Goal: Task Accomplishment & Management: Manage account settings

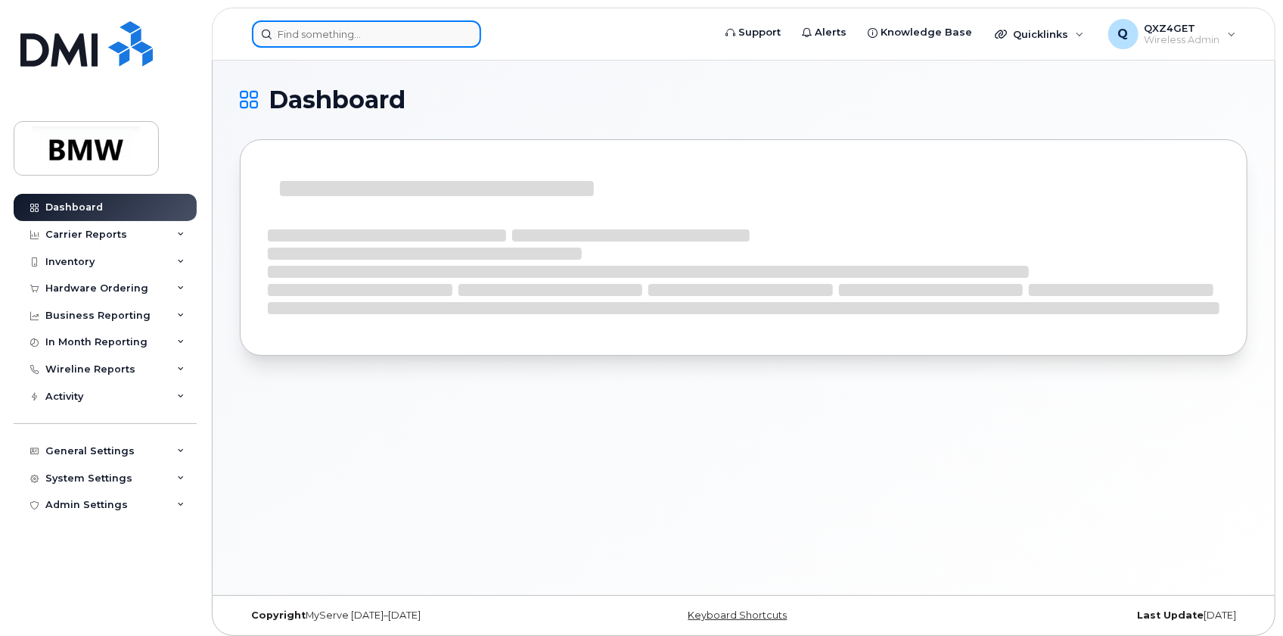
click at [297, 30] on input at bounding box center [366, 33] width 229 height 27
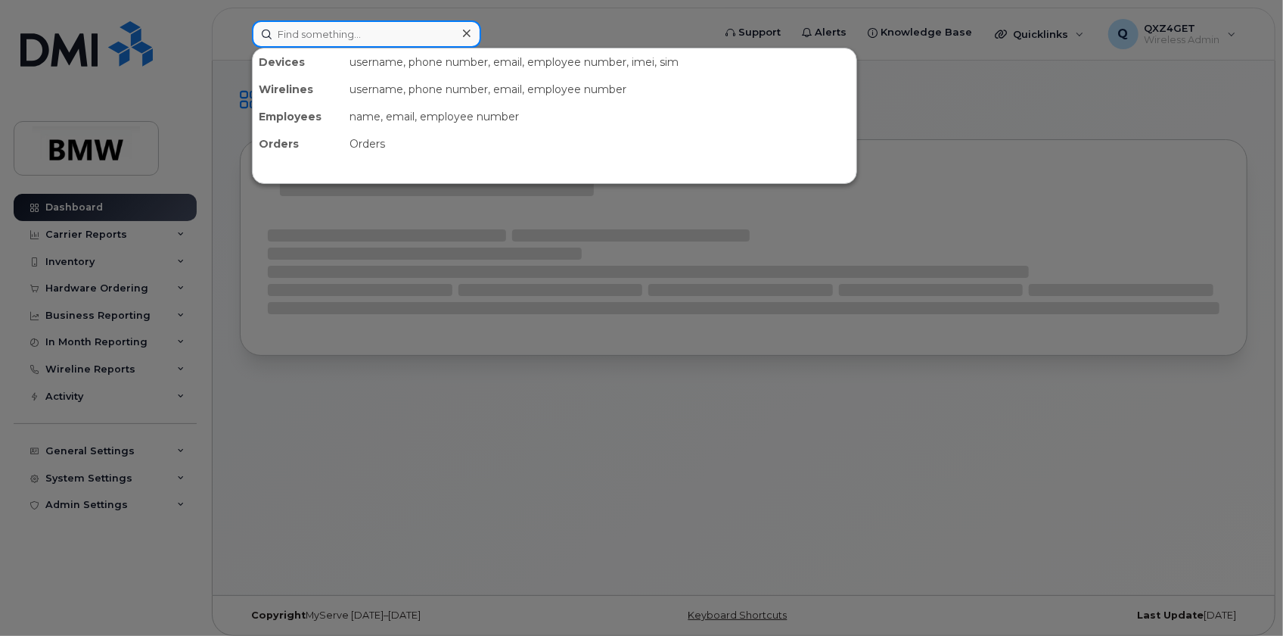
paste input "8647530167"
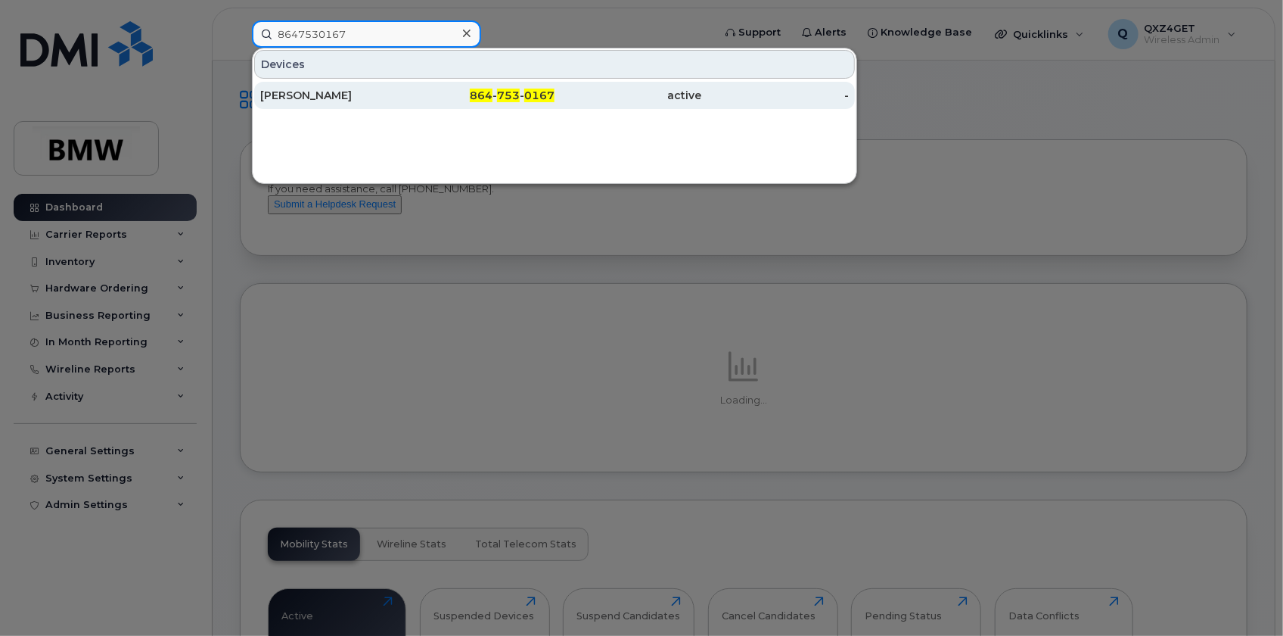
type input "8647530167"
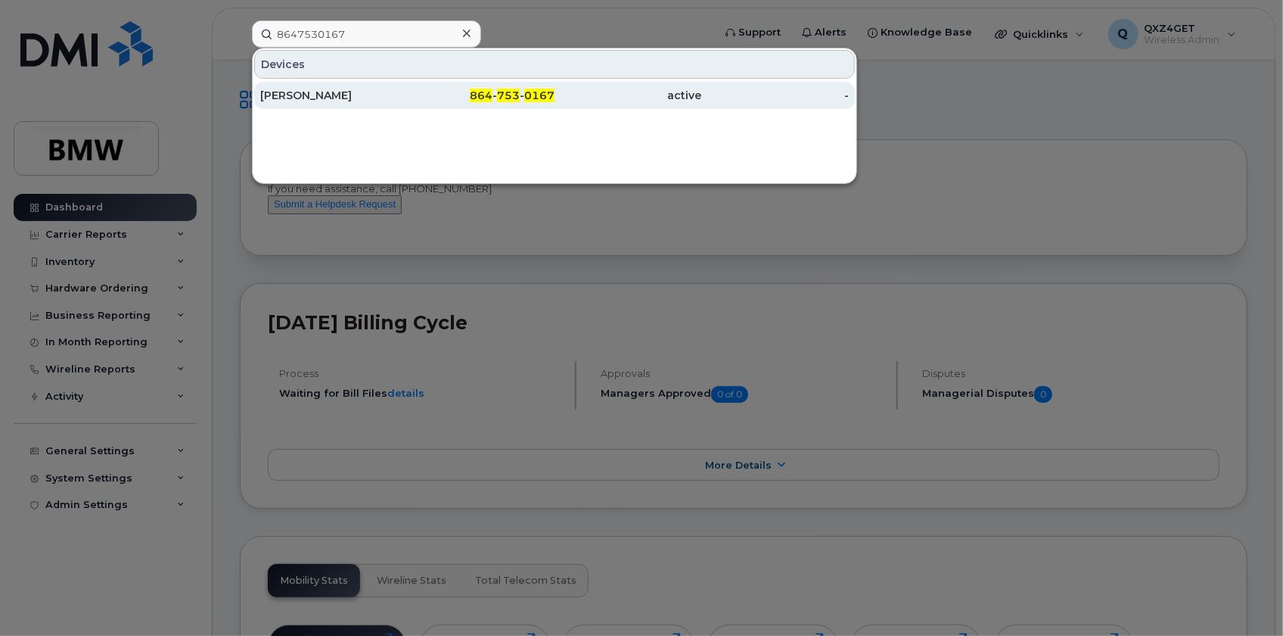
click at [329, 90] on div "[PERSON_NAME]" at bounding box center [334, 95] width 148 height 15
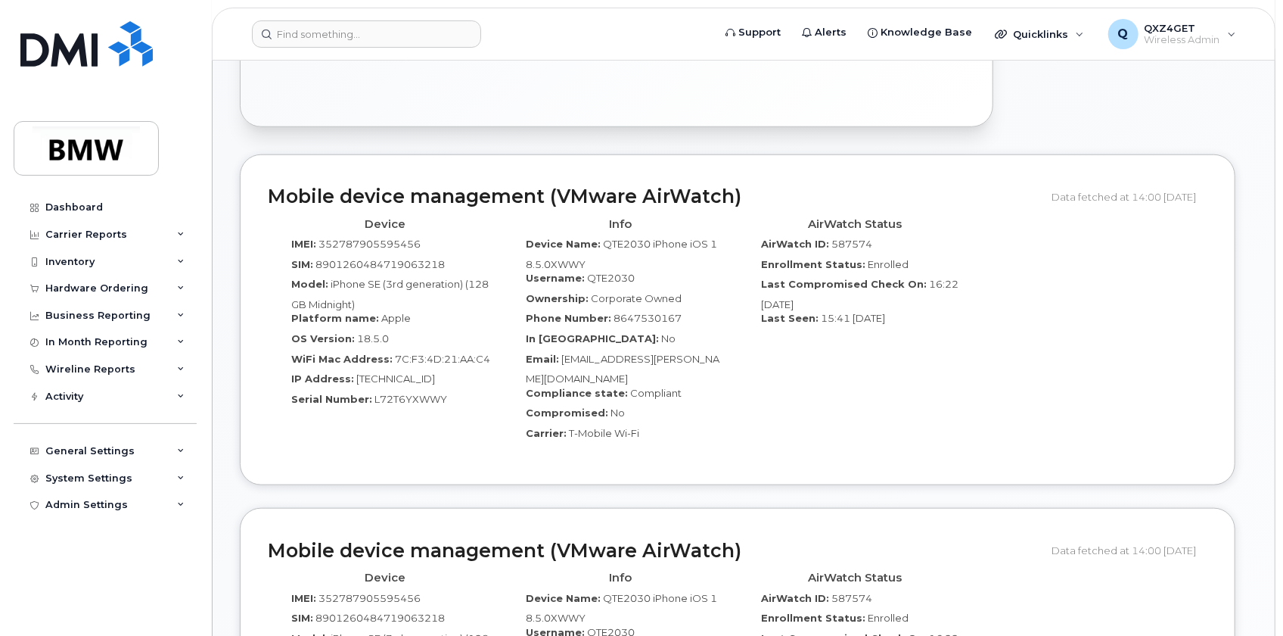
scroll to position [757, 0]
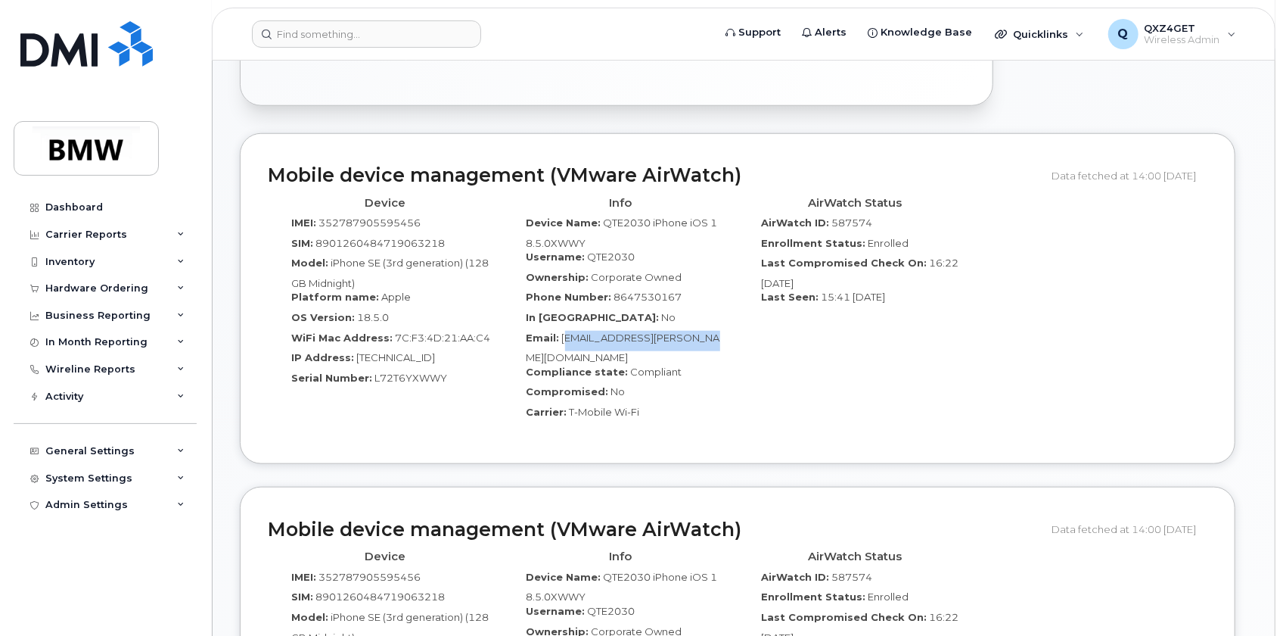
drag, startPoint x: 726, startPoint y: 324, endPoint x: 563, endPoint y: 330, distance: 163.5
click at [563, 330] on div "Info Device Name: QTE2030 iPhone iOS 18.5.0XWWY Username: QTE2030 Ownership: Co…" at bounding box center [620, 313] width 235 height 247
click at [748, 314] on div "AirWatch Status AirWatch ID: 587574 Enrollment Status: Enrolled Last Compromise…" at bounding box center [855, 313] width 235 height 247
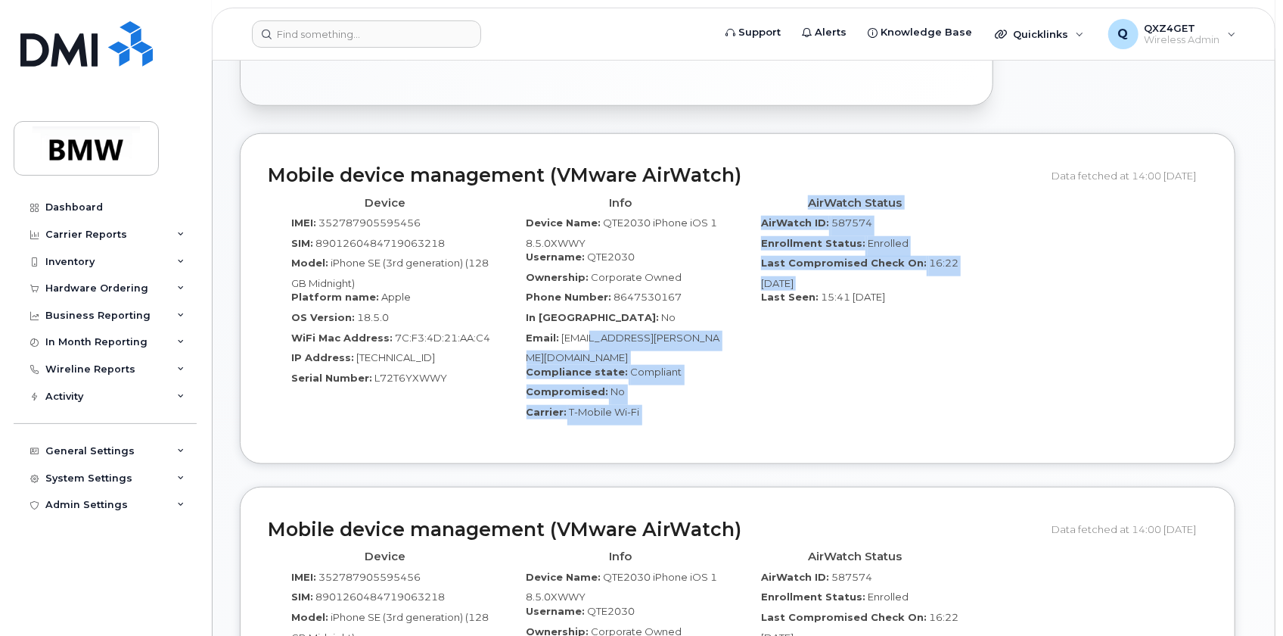
drag, startPoint x: 728, startPoint y: 318, endPoint x: 586, endPoint y: 322, distance: 142.3
click at [586, 322] on div "Device IMEI: 352787905595456 SIM: 8901260484719063218 Model: iPhone SE (3rd gen…" at bounding box center [738, 313] width 940 height 247
click at [698, 331] on span "[EMAIL_ADDRESS][PERSON_NAME][DOMAIN_NAME]" at bounding box center [624, 347] width 194 height 33
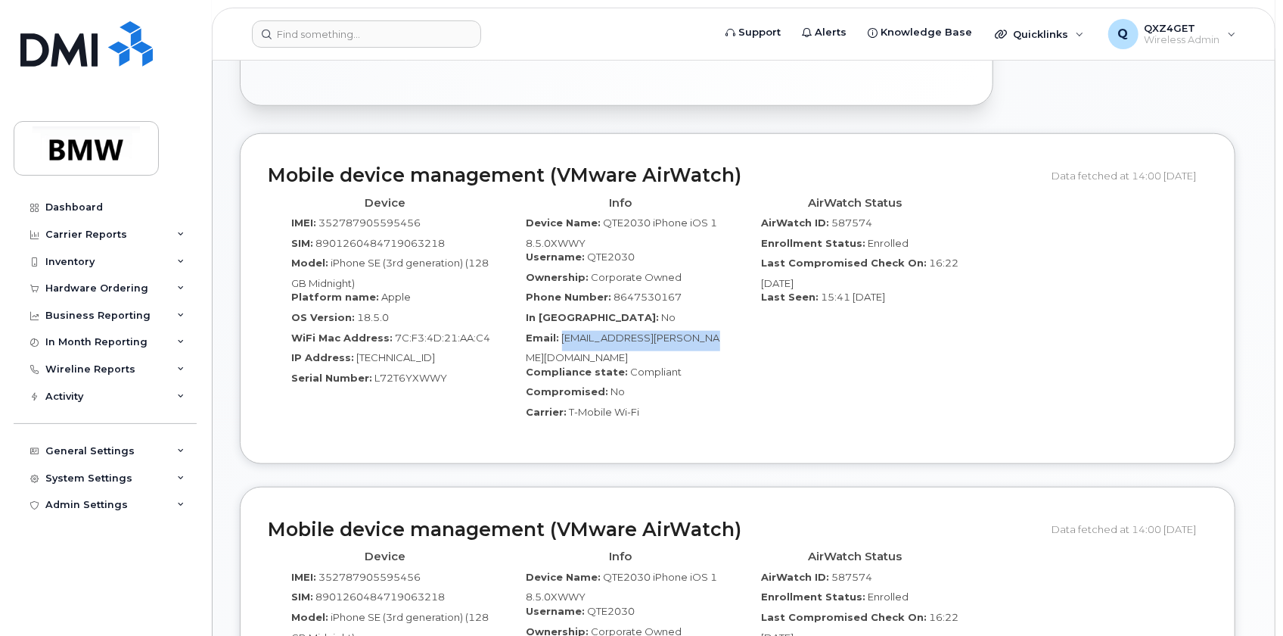
drag, startPoint x: 720, startPoint y: 316, endPoint x: 561, endPoint y: 322, distance: 159.0
click at [561, 331] on div "Email: Savannah.McCall@bmwmc.com" at bounding box center [621, 348] width 213 height 34
copy span "[EMAIL_ADDRESS][PERSON_NAME][DOMAIN_NAME]"
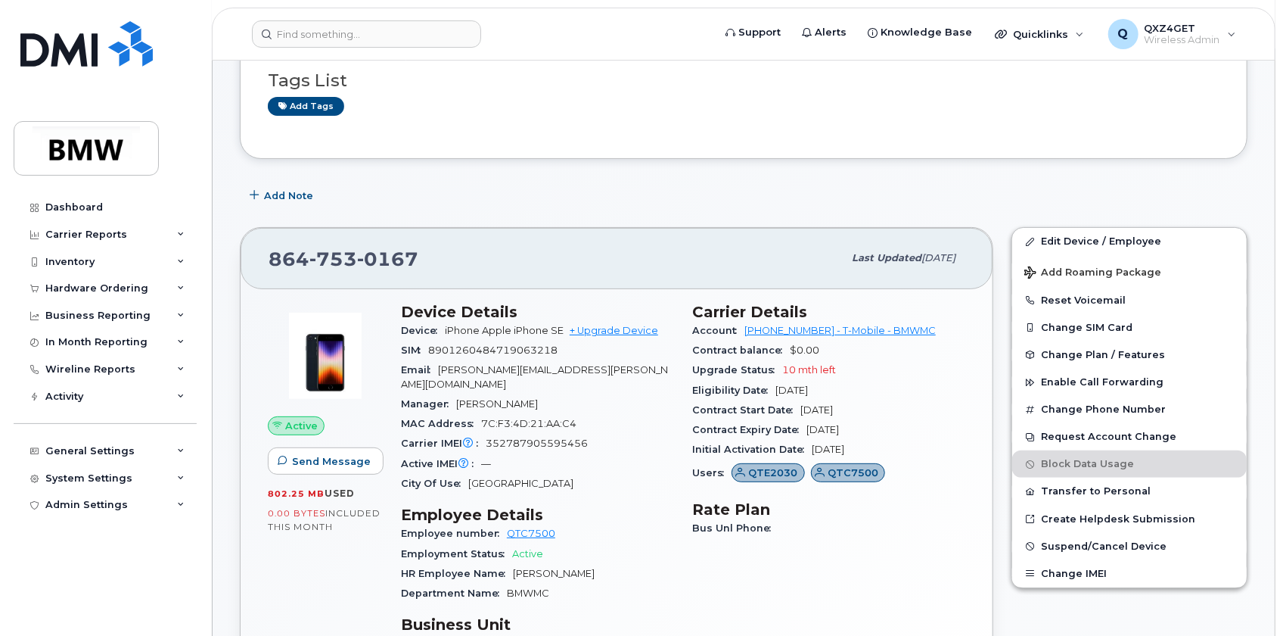
scroll to position [68, 0]
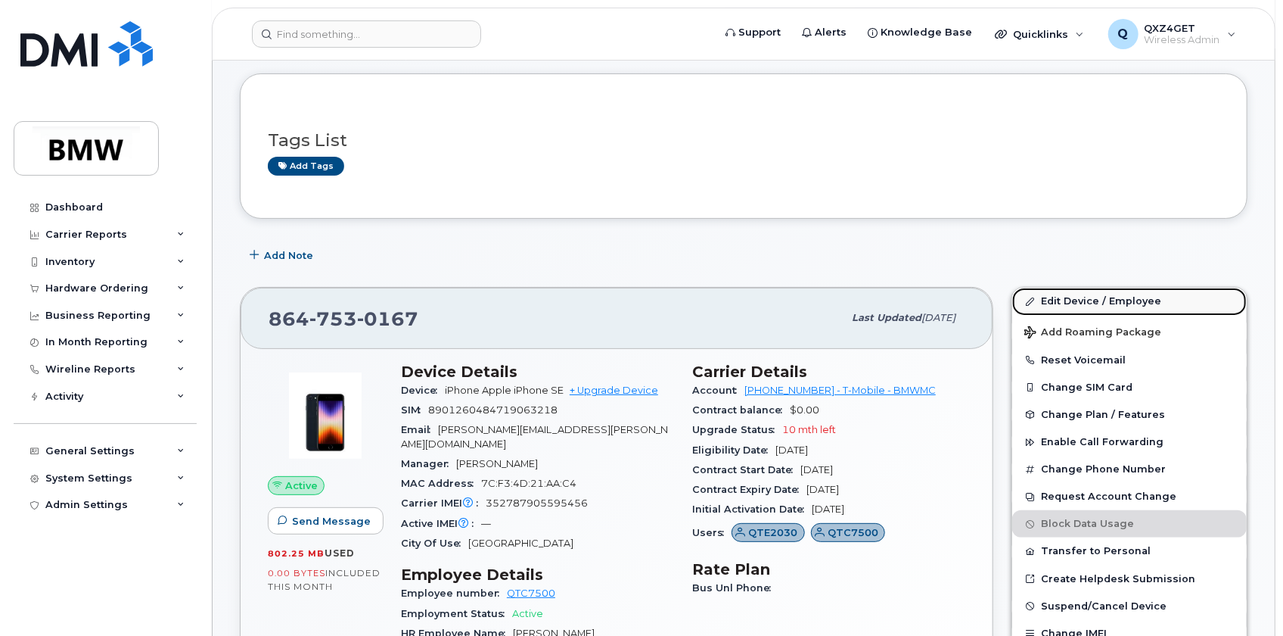
click at [1081, 302] on link "Edit Device / Employee" at bounding box center [1129, 301] width 235 height 27
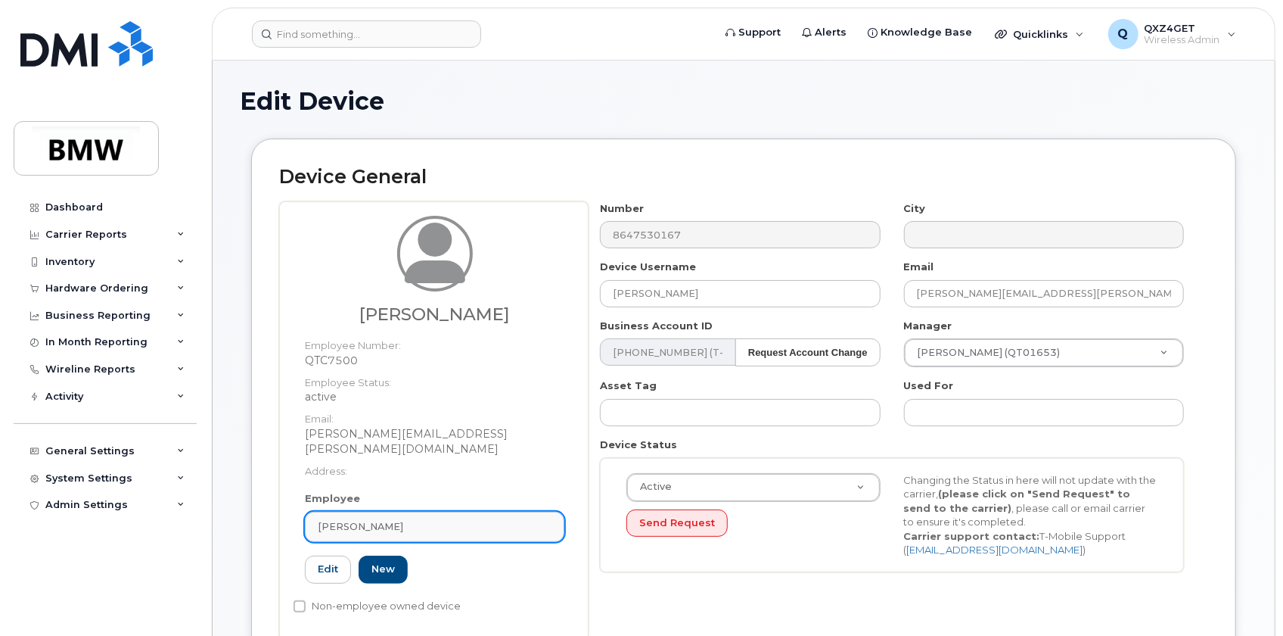
click at [385, 519] on div "[PERSON_NAME]" at bounding box center [435, 526] width 234 height 14
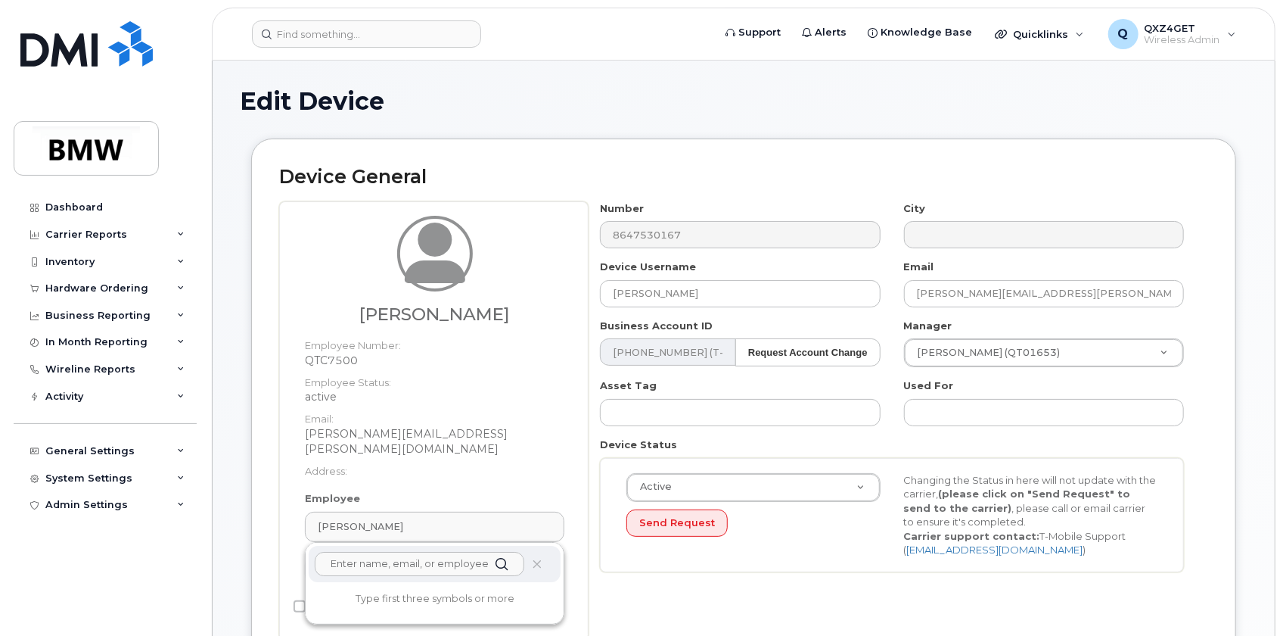
drag, startPoint x: 384, startPoint y: 509, endPoint x: 368, endPoint y: 546, distance: 40.0
click at [366, 552] on input "text" at bounding box center [420, 564] width 210 height 24
paste input "[EMAIL_ADDRESS][PERSON_NAME][DOMAIN_NAME]"
type input "[EMAIL_ADDRESS][PERSON_NAME][DOMAIN_NAME]"
click at [415, 592] on p "[PERSON_NAME]" at bounding box center [435, 600] width 228 height 16
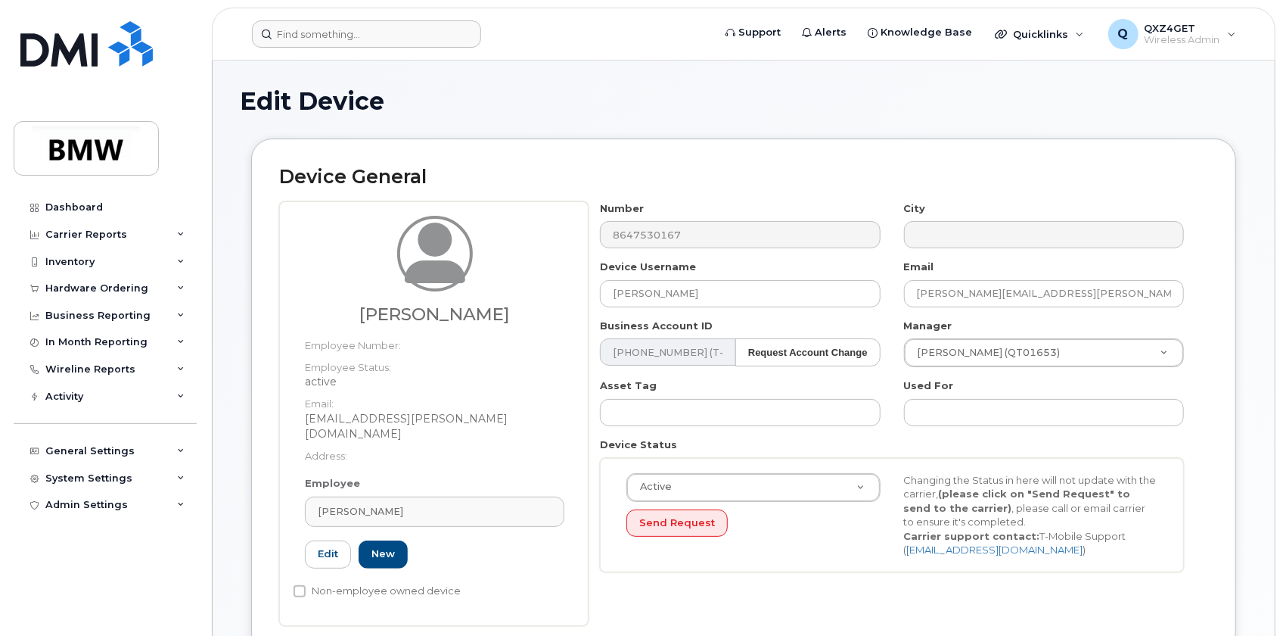
type input "QTE2030"
type input "[PERSON_NAME]"
type input "[EMAIL_ADDRESS][PERSON_NAME][DOMAIN_NAME]"
type input "14966747"
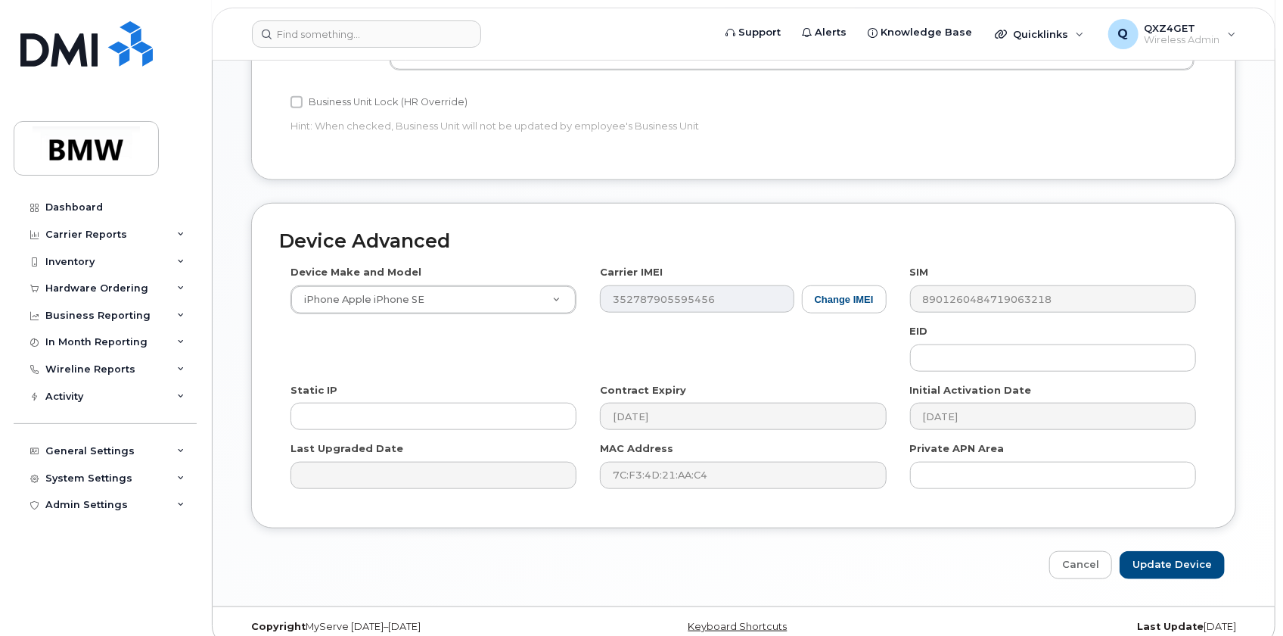
scroll to position [735, 0]
click at [1205, 549] on input "Update Device" at bounding box center [1172, 563] width 105 height 28
type input "Saving..."
